Goal: Information Seeking & Learning: Check status

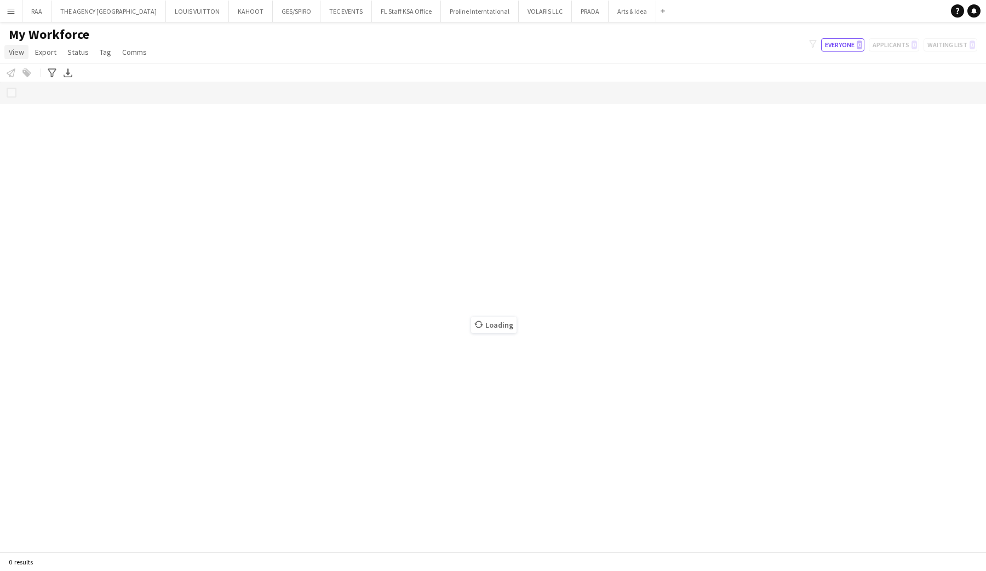
click at [20, 52] on span "View" at bounding box center [16, 52] width 15 height 10
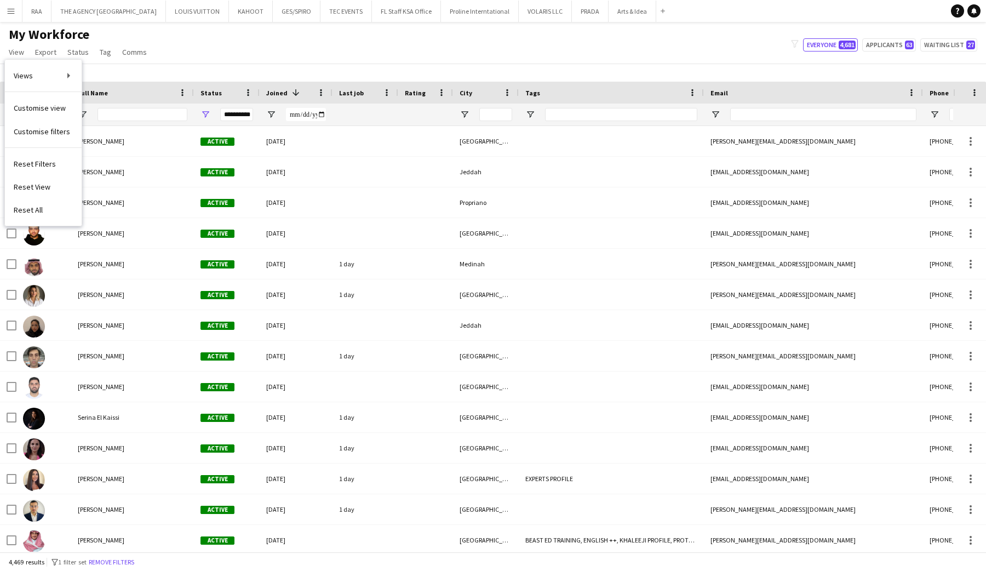
click at [178, 49] on div "My Workforce View Views Default view Basic Export View Full Name TAGS Test New …" at bounding box center [493, 44] width 986 height 37
click at [3, 10] on button "Menu" at bounding box center [11, 11] width 22 height 22
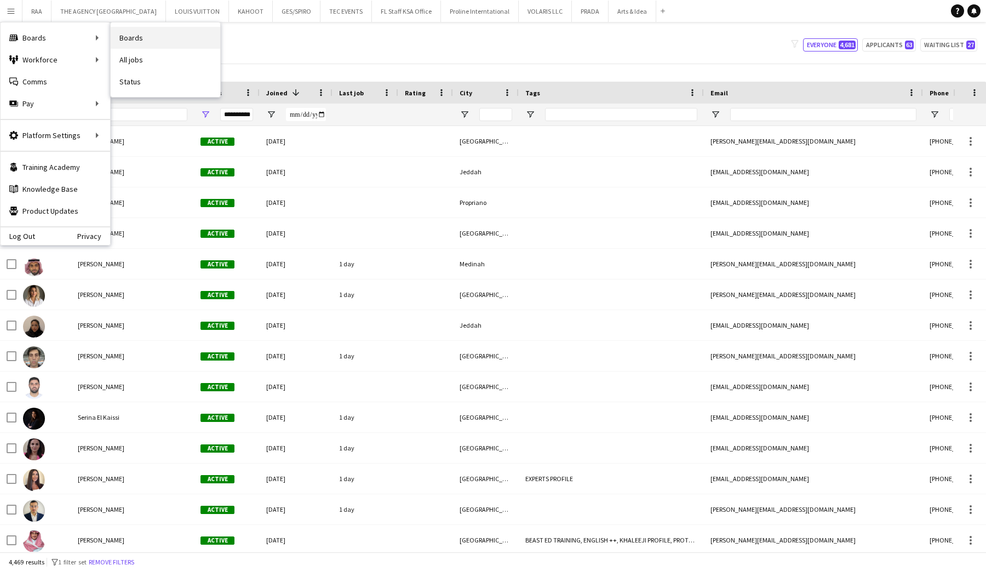
click at [150, 42] on link "Boards" at bounding box center [166, 38] width 110 height 22
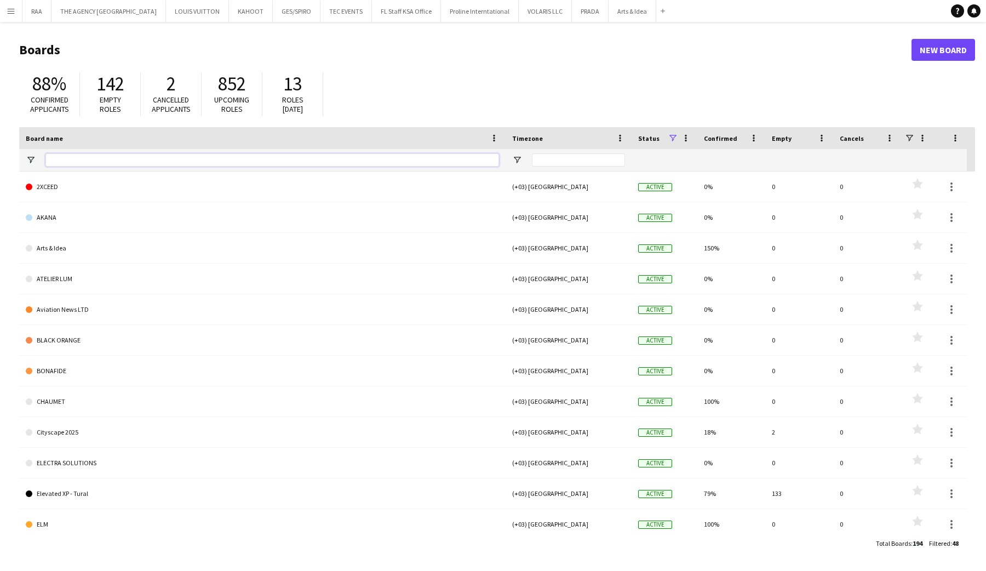
click at [73, 159] on input "Board name Filter Input" at bounding box center [272, 159] width 454 height 13
type input "*"
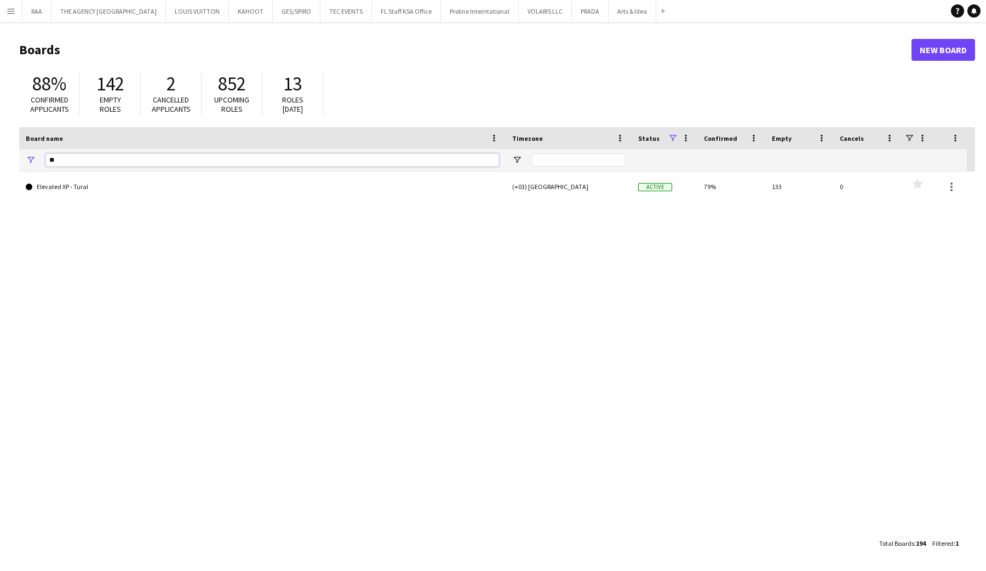
type input "*"
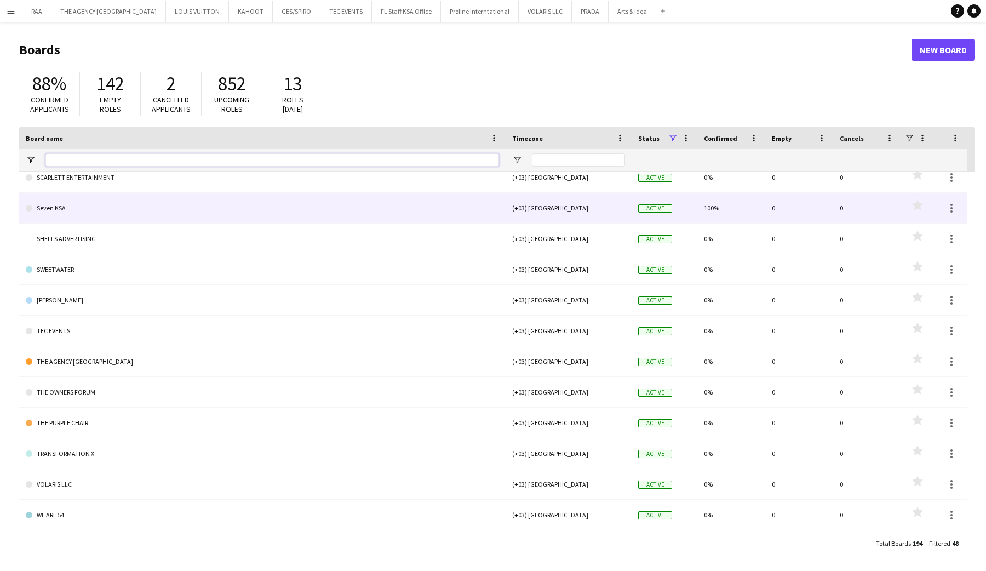
scroll to position [1081, 0]
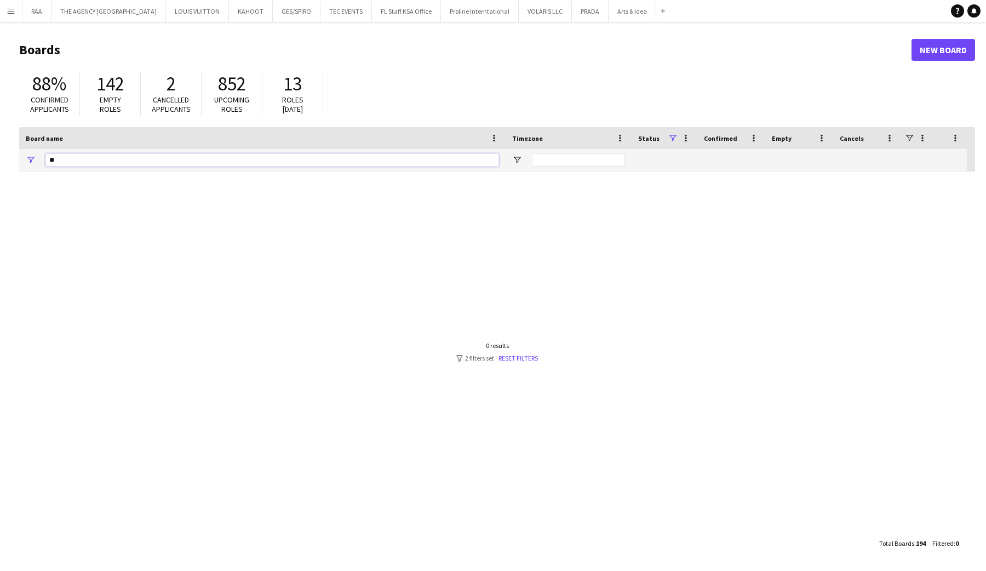
type input "*"
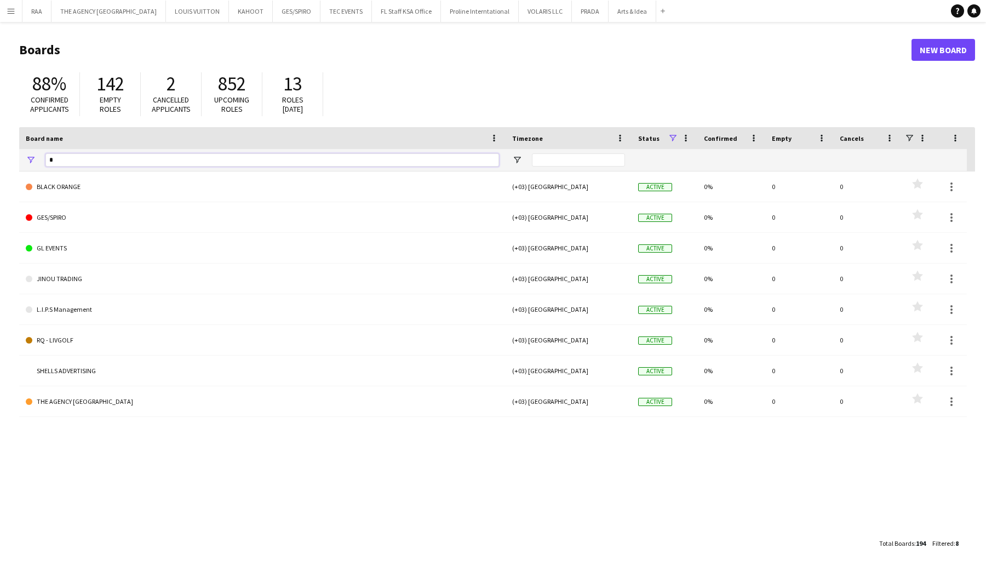
drag, startPoint x: 66, startPoint y: 162, endPoint x: 38, endPoint y: 162, distance: 27.4
click at [38, 162] on div "*" at bounding box center [262, 160] width 487 height 22
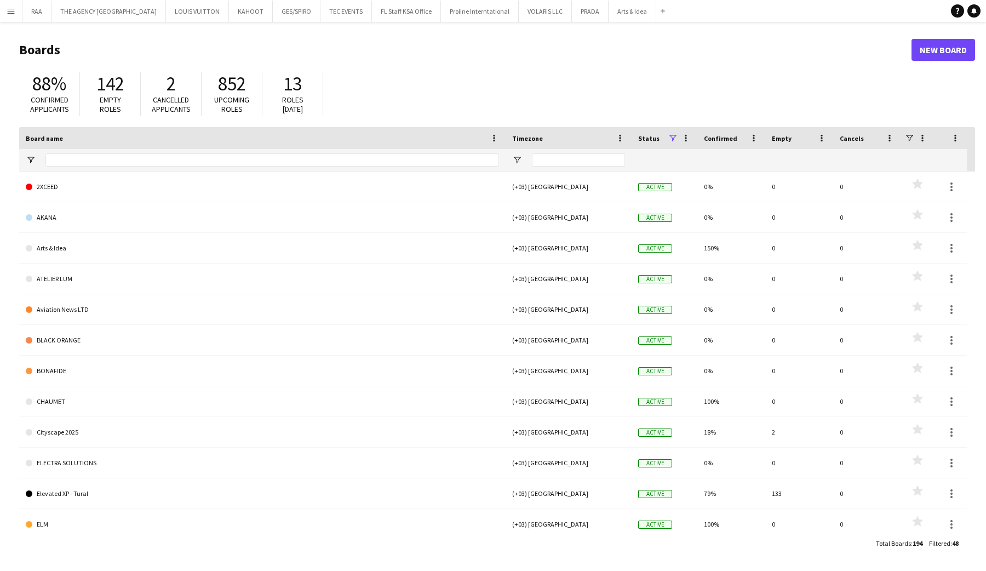
click at [12, 14] on app-icon "Menu" at bounding box center [11, 11] width 9 height 9
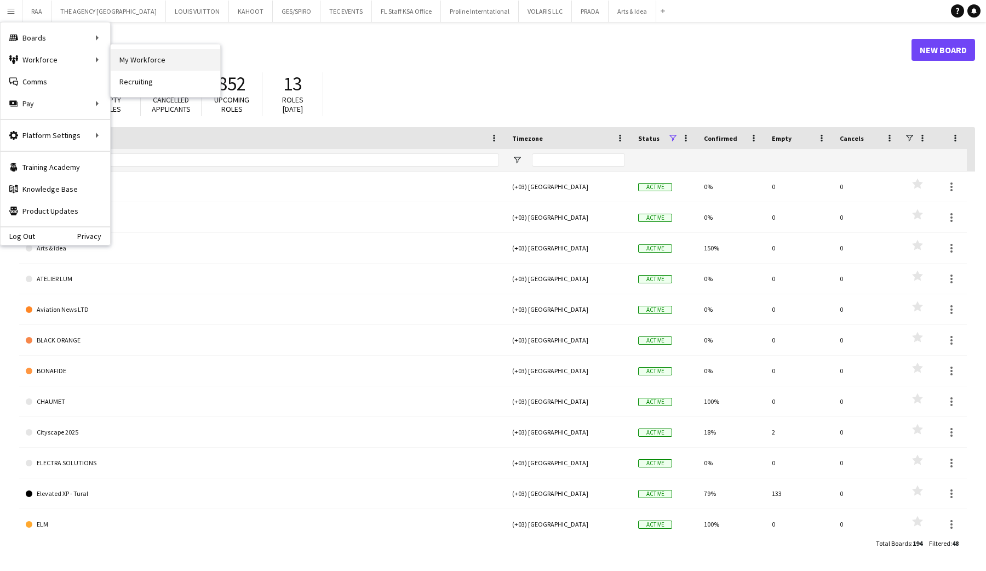
click at [131, 61] on link "My Workforce" at bounding box center [166, 60] width 110 height 22
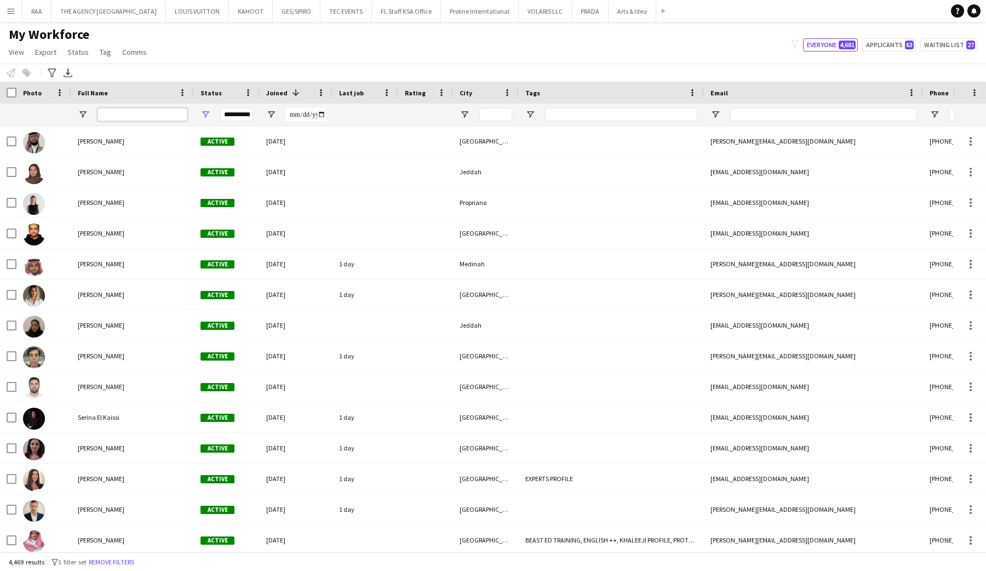
click at [108, 118] on input "Full Name Filter Input" at bounding box center [143, 114] width 90 height 13
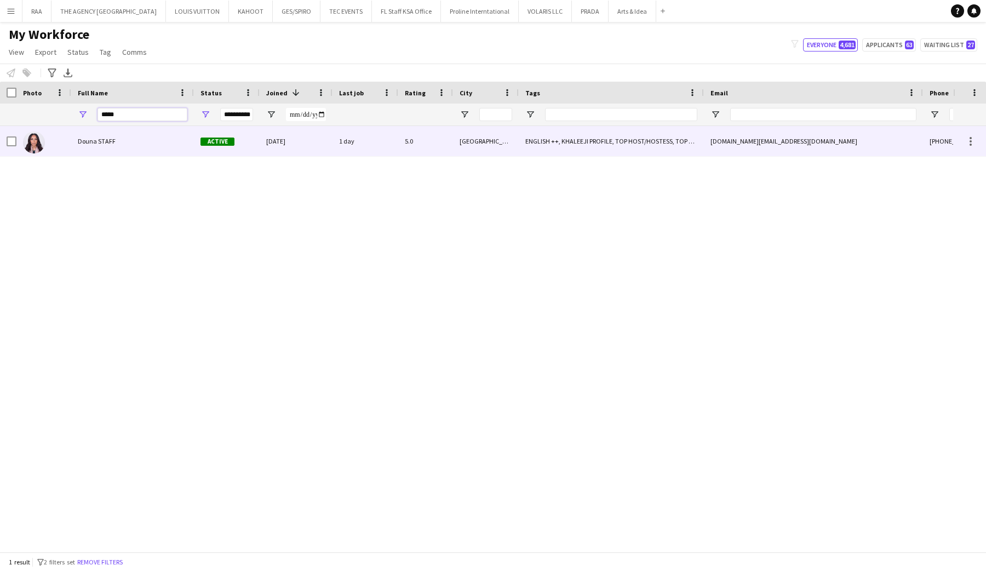
type input "*****"
click at [84, 143] on span "Douna STAFF" at bounding box center [97, 141] width 38 height 8
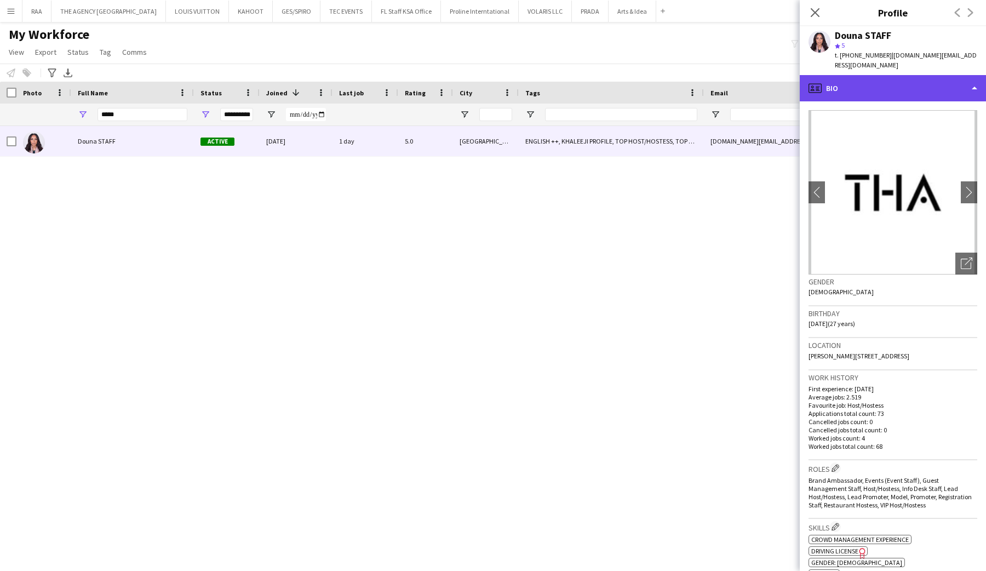
click at [886, 84] on div "profile Bio" at bounding box center [893, 88] width 186 height 26
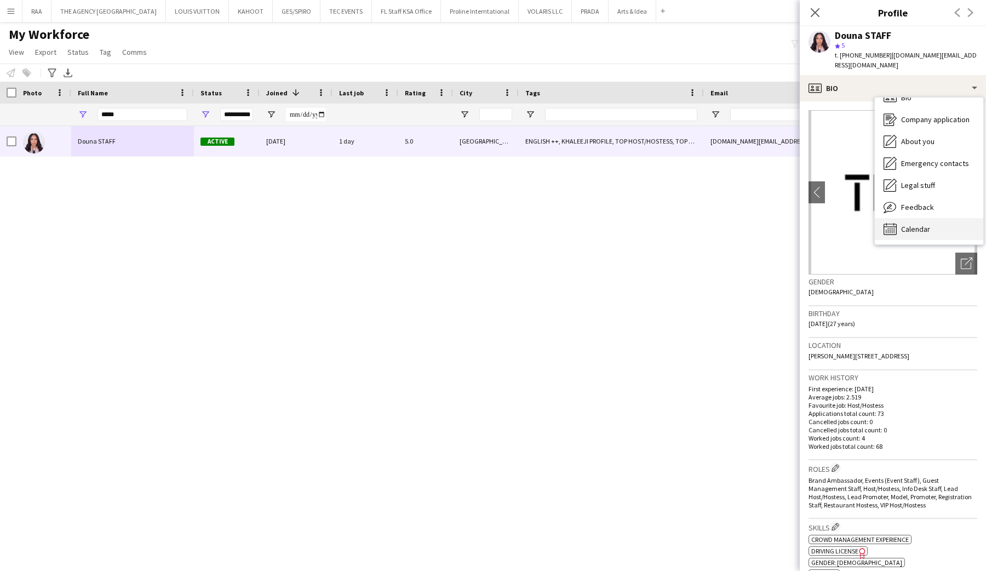
click at [913, 224] on div "Calendar Calendar" at bounding box center [929, 229] width 108 height 22
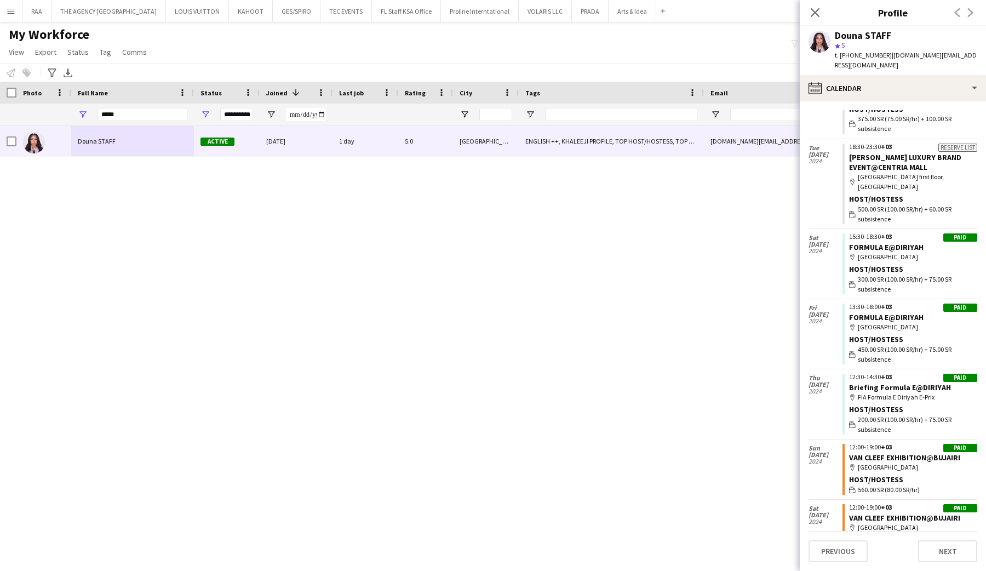
scroll to position [3308, 0]
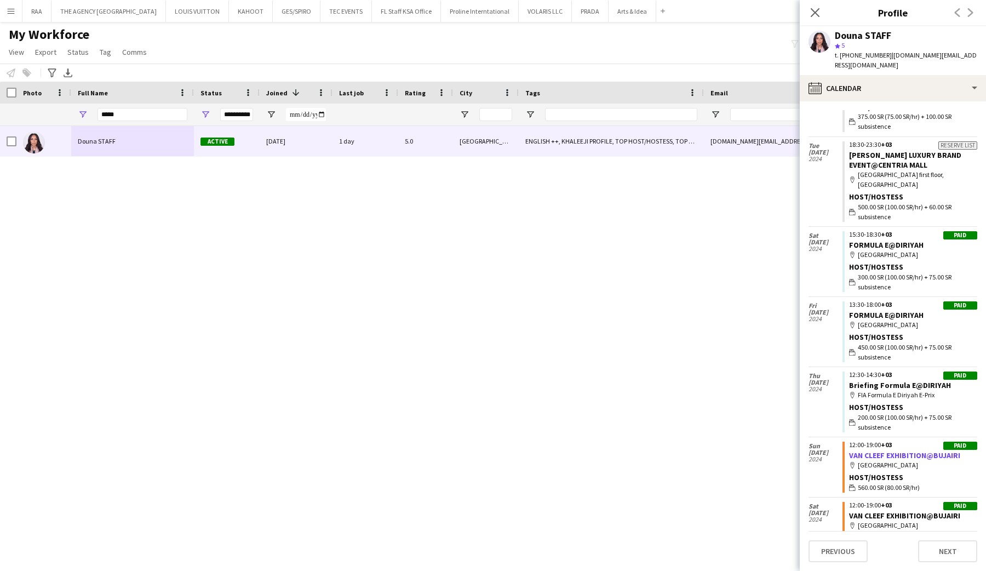
click at [889, 450] on link "VAN CLEEF EXHIBITION@BUJAIRI" at bounding box center [904, 455] width 111 height 10
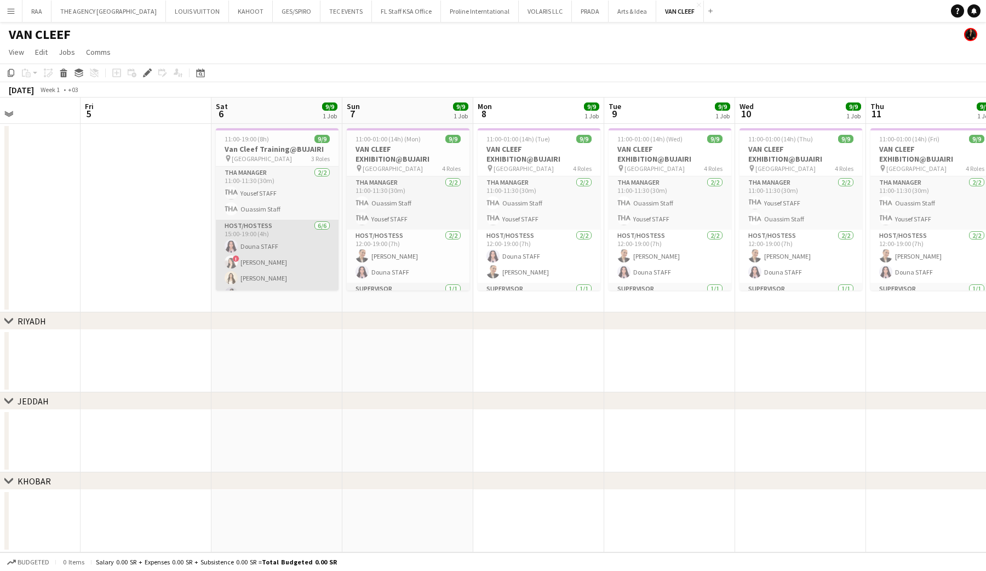
click at [270, 247] on app-card-role "Host/Hostess 6/6 15:00-19:00 (4h) Douna STAFF ! LANA Al Zayat Wedad AlNajjar Gh…" at bounding box center [277, 278] width 123 height 117
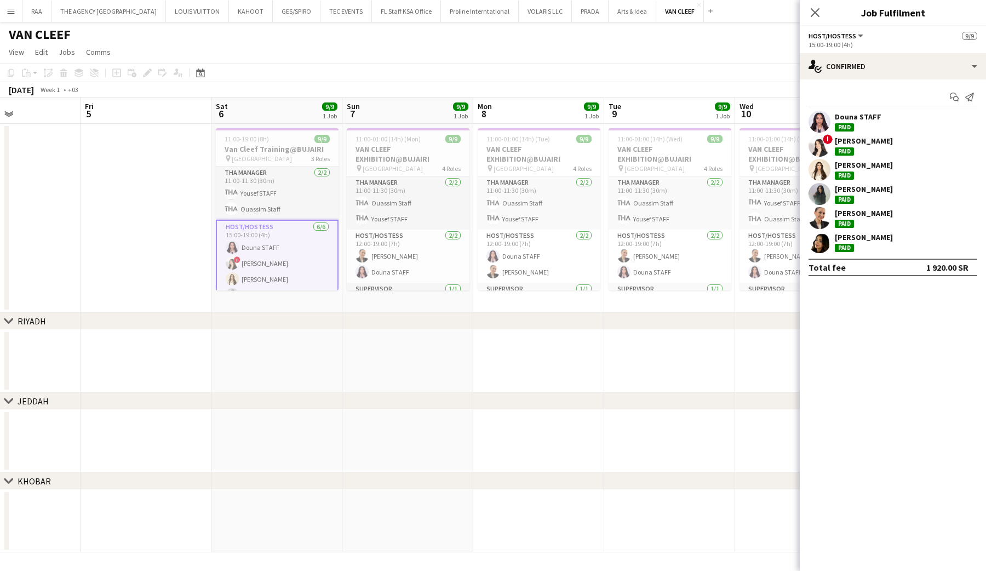
click at [822, 122] on app-user-avatar at bounding box center [820, 122] width 22 height 22
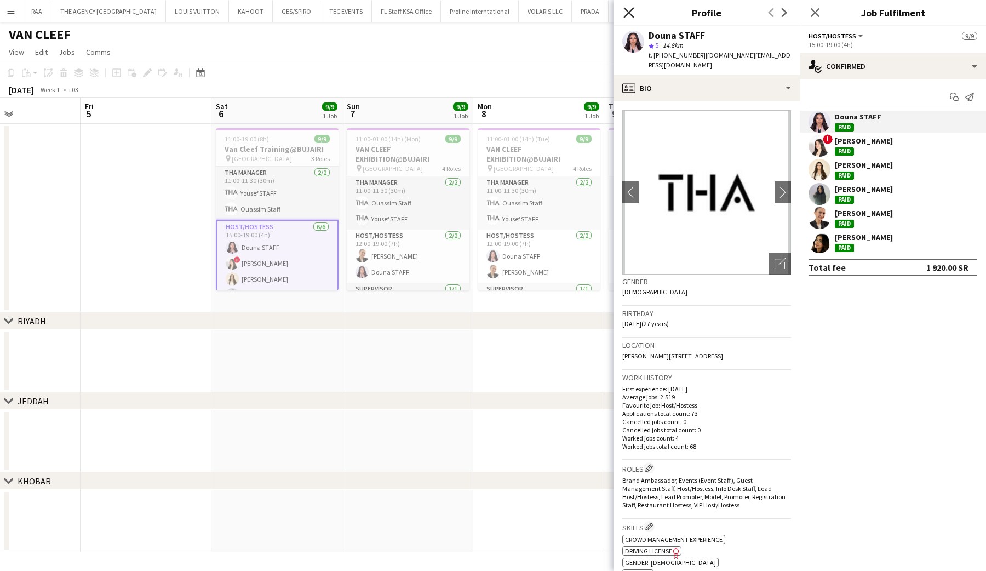
click at [634, 15] on icon "Close pop-in" at bounding box center [629, 12] width 10 height 10
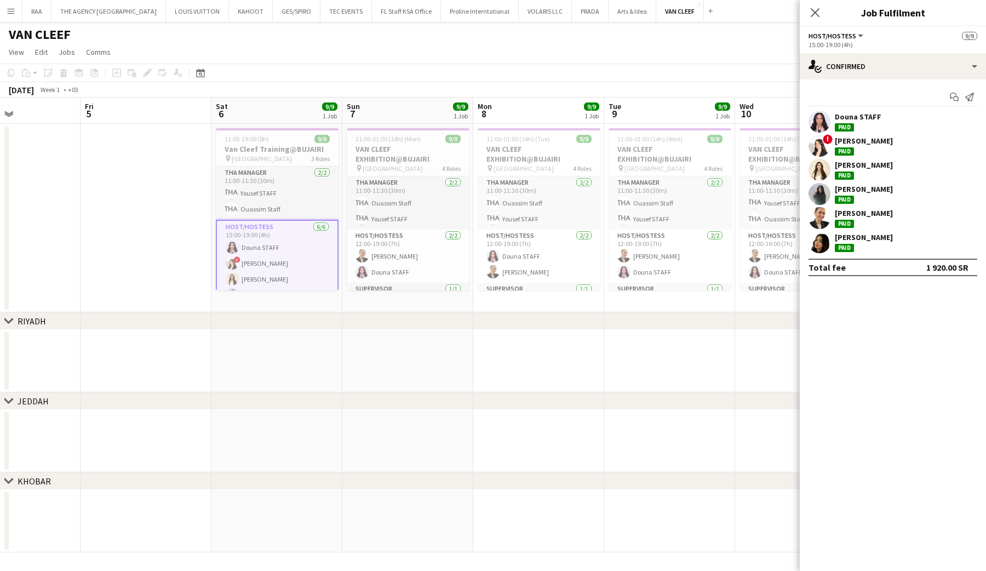
click at [931, 268] on div "1 920.00 SR" at bounding box center [947, 267] width 42 height 11
click at [859, 71] on div "single-neutral-actions-check-2 Confirmed" at bounding box center [893, 66] width 186 height 26
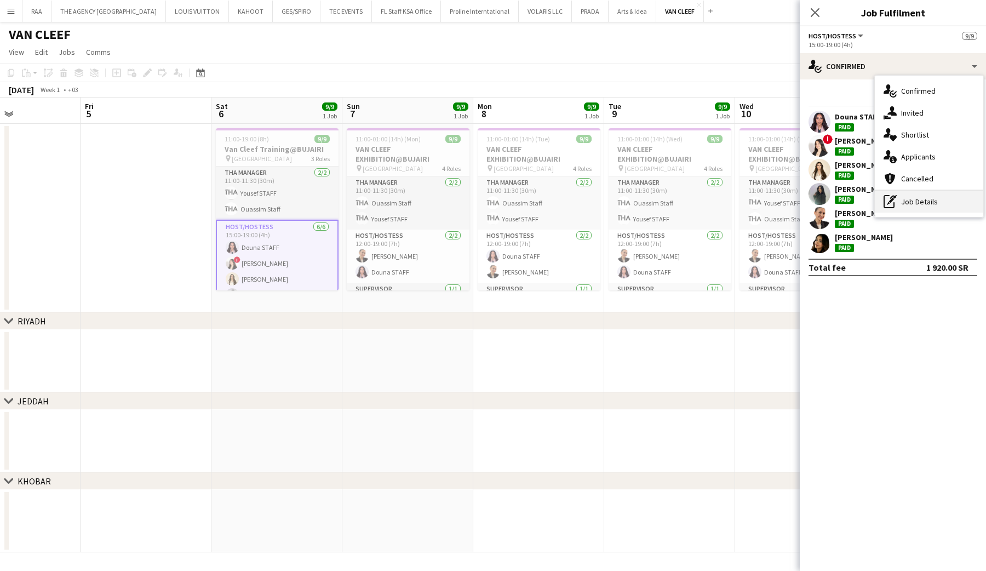
click at [898, 198] on div "pen-write Job Details" at bounding box center [929, 202] width 108 height 22
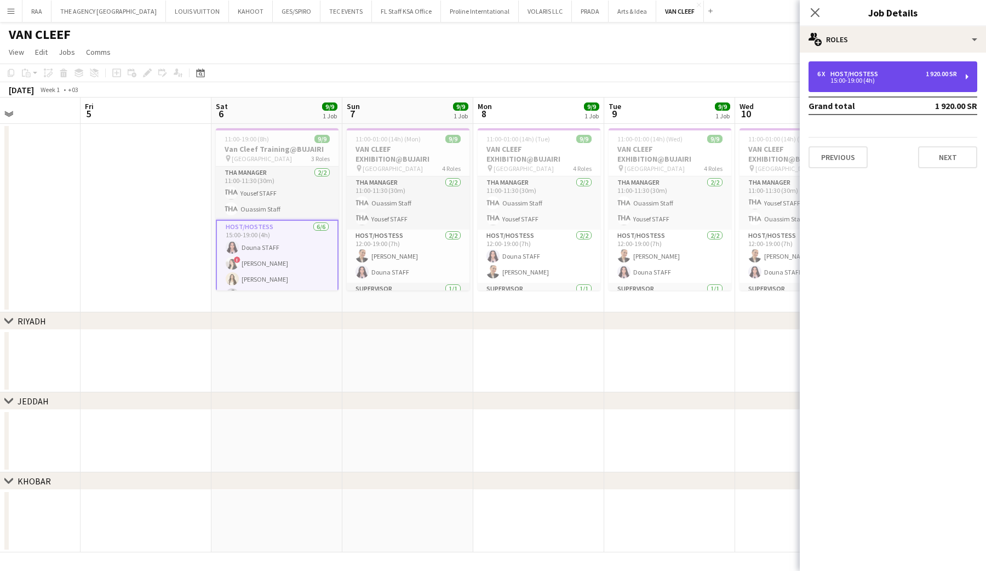
click at [904, 89] on div "6 x Host/Hostess 1 920.00 SR 15:00-19:00 (4h)" at bounding box center [893, 76] width 169 height 31
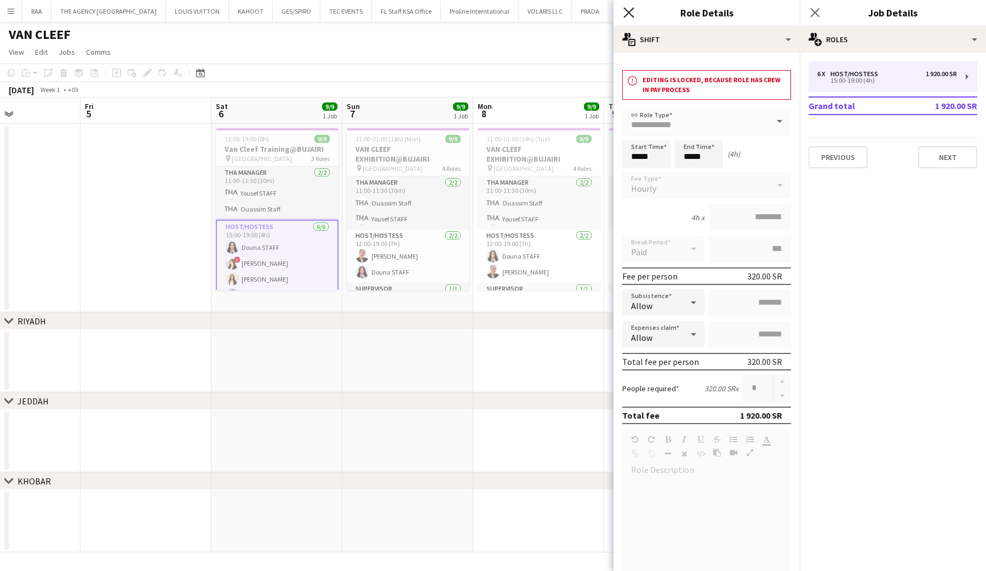
click at [624, 8] on icon at bounding box center [629, 12] width 10 height 10
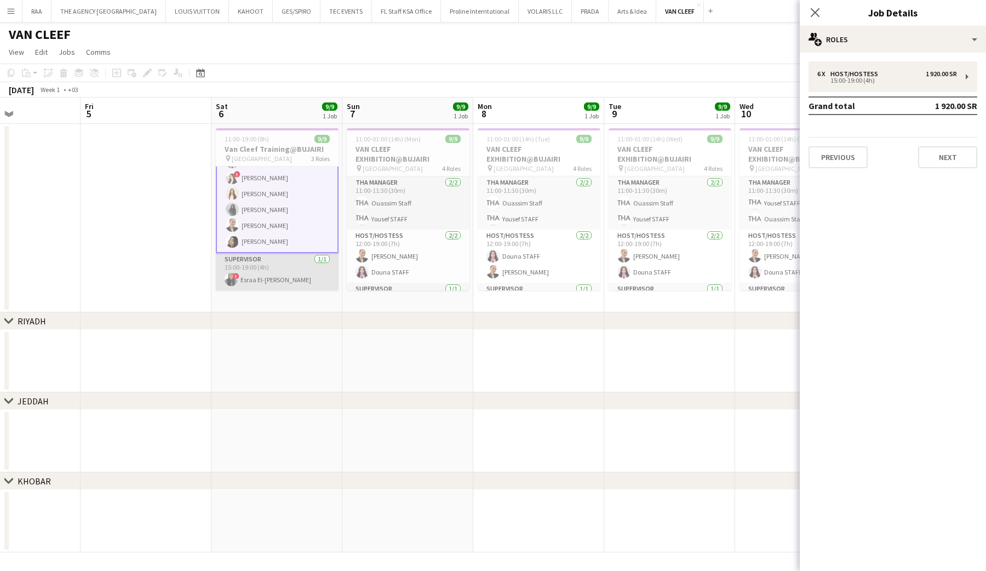
click at [262, 267] on app-card-role "Supervisor 1/1 15:00-19:00 (4h) ! Esraa El-Safadi" at bounding box center [277, 271] width 123 height 37
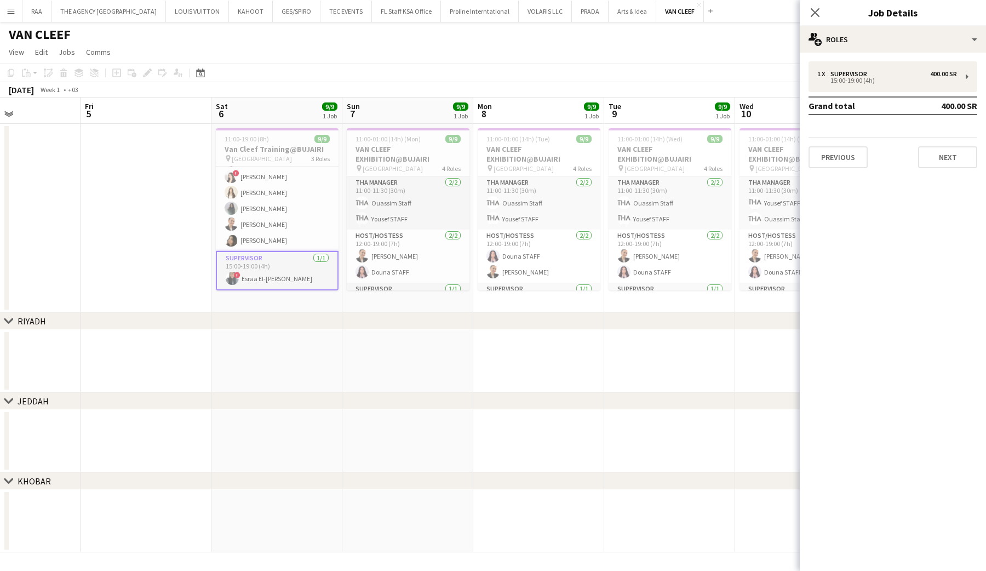
scroll to position [84, 0]
click at [808, 16] on app-icon "Close pop-in" at bounding box center [816, 13] width 16 height 16
